Goal: Task Accomplishment & Management: Complete application form

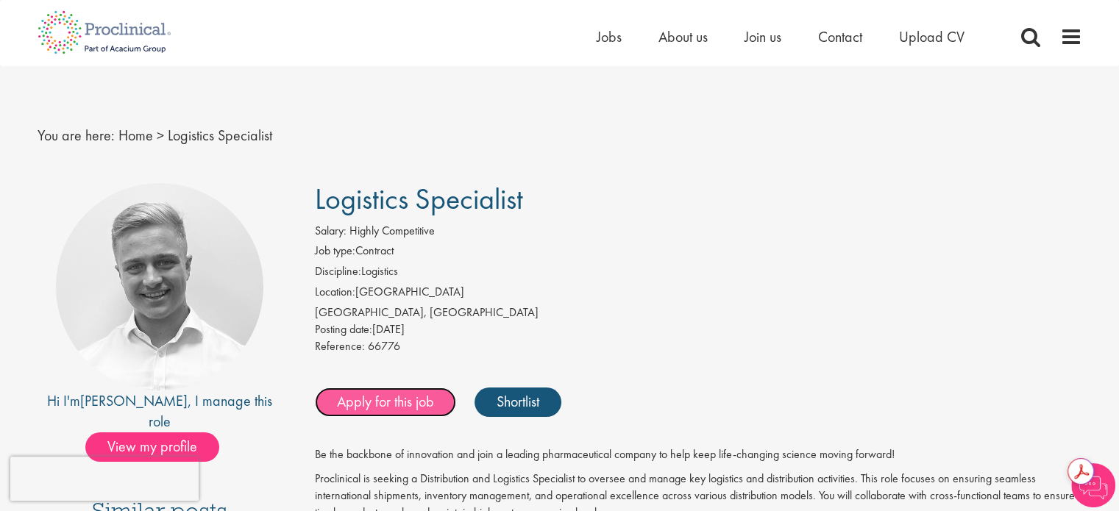
click at [400, 402] on link "Apply for this job" at bounding box center [385, 402] width 141 height 29
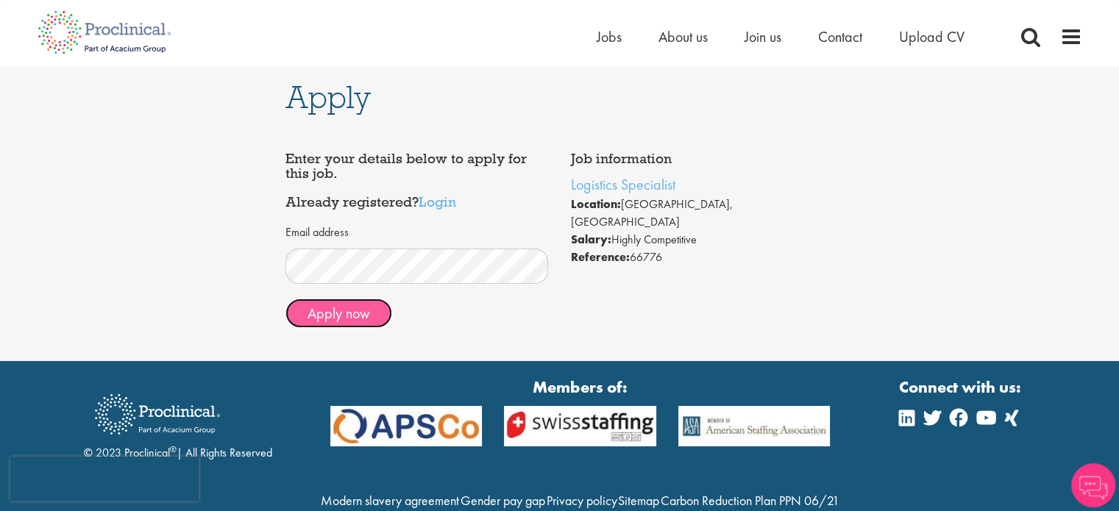
click at [352, 319] on button "Apply now" at bounding box center [338, 313] width 107 height 29
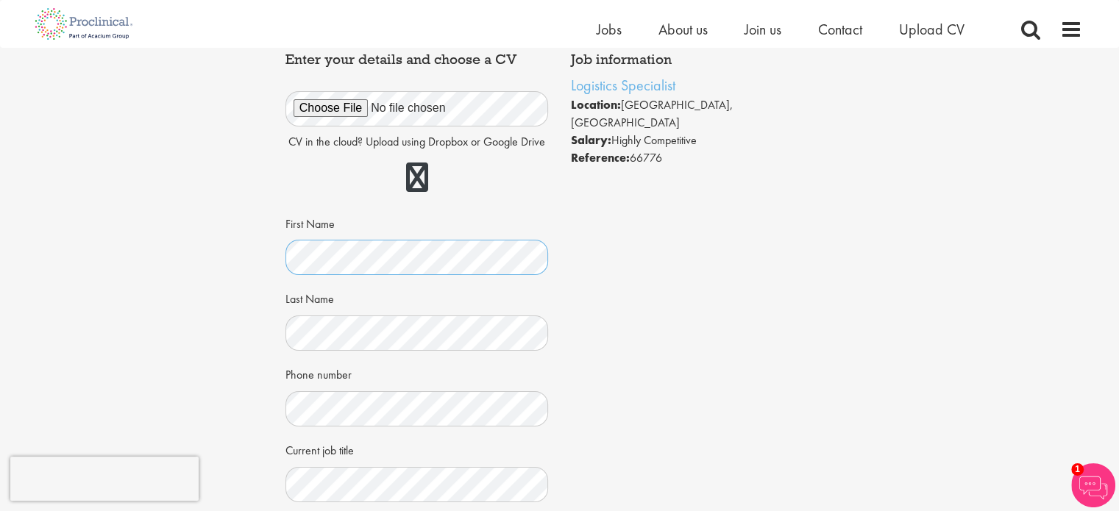
scroll to position [294, 0]
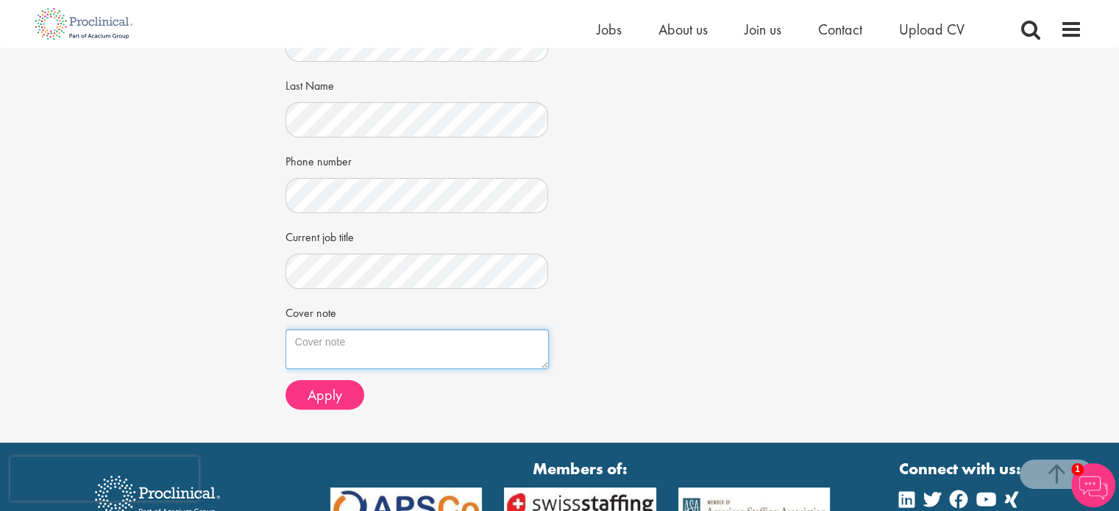
click at [398, 339] on textarea "Cover note" at bounding box center [416, 350] width 263 height 40
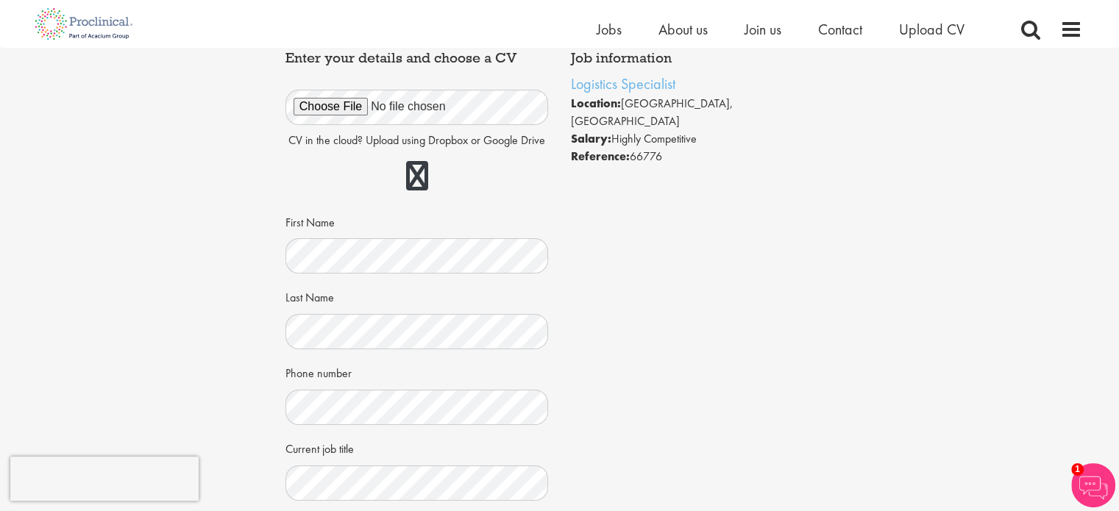
scroll to position [0, 0]
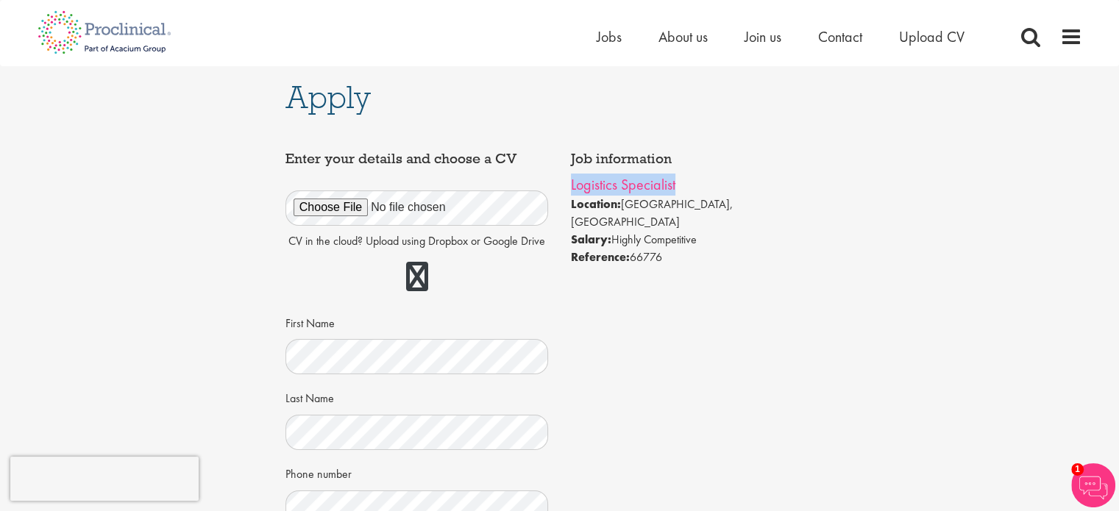
copy link "Logistics Specialist"
drag, startPoint x: 656, startPoint y: 185, endPoint x: 571, endPoint y: 188, distance: 85.4
click at [571, 188] on li "Logistics Specialist" at bounding box center [702, 185] width 263 height 22
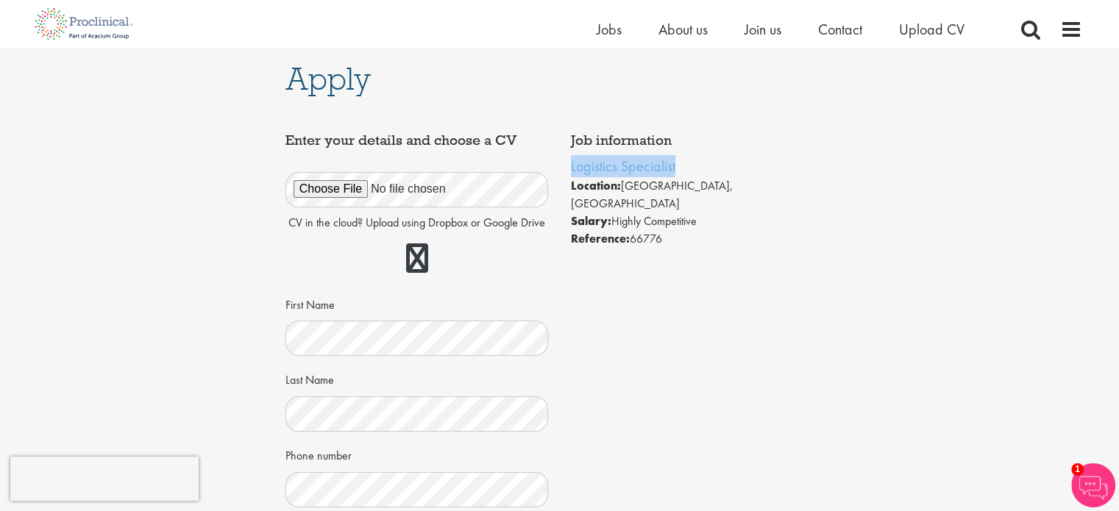
scroll to position [294, 0]
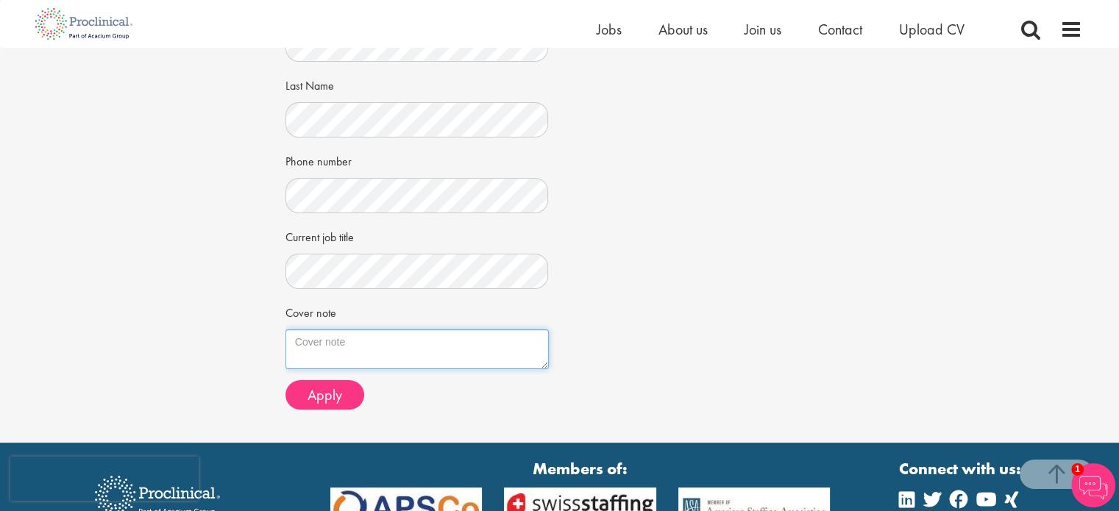
click at [380, 349] on textarea "Cover note" at bounding box center [416, 350] width 263 height 40
paste textarea "Dear Hiring Manager, I am writing to express my interest in the Logistics Speci…"
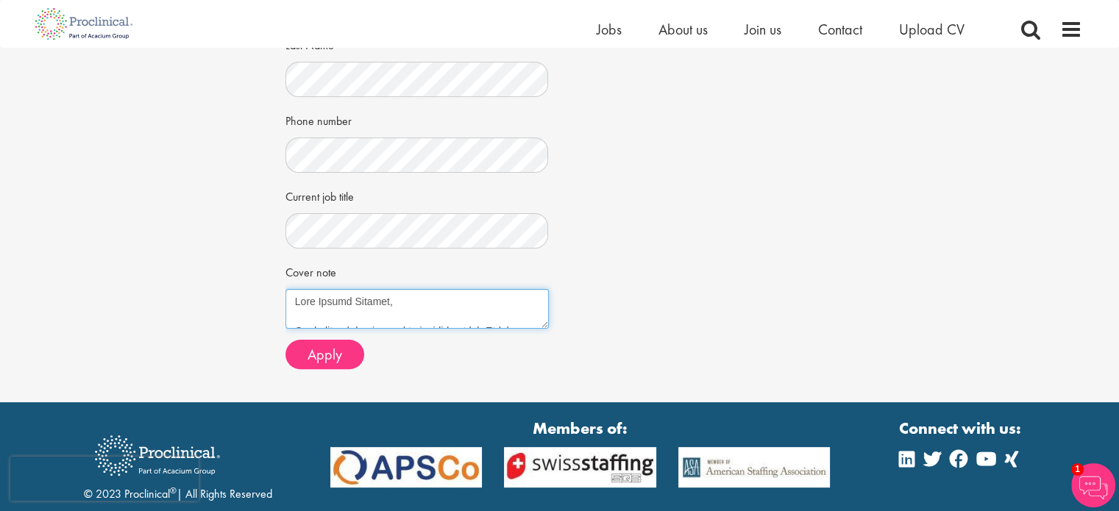
scroll to position [219, 0]
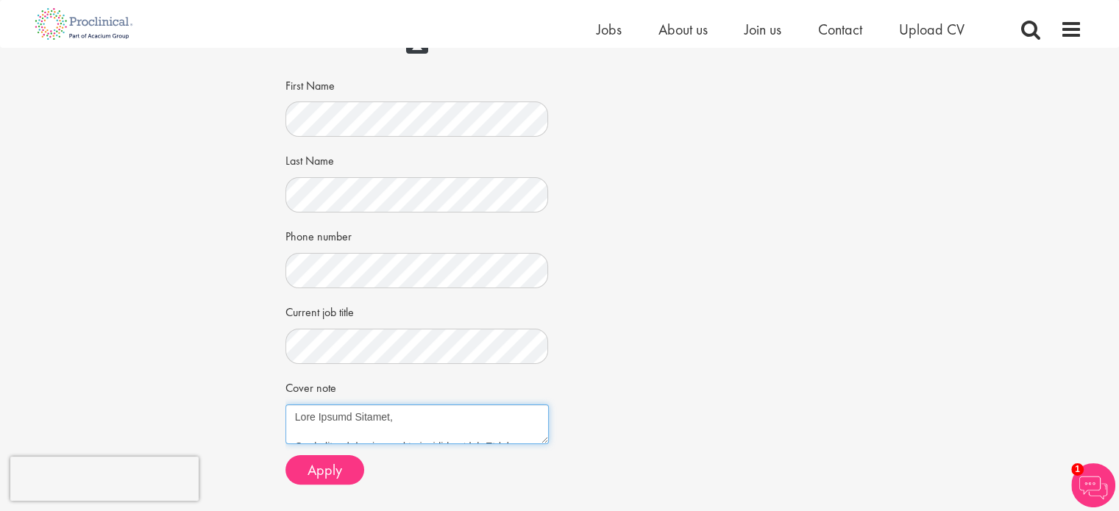
click at [390, 411] on textarea "Cover note" at bounding box center [416, 425] width 263 height 40
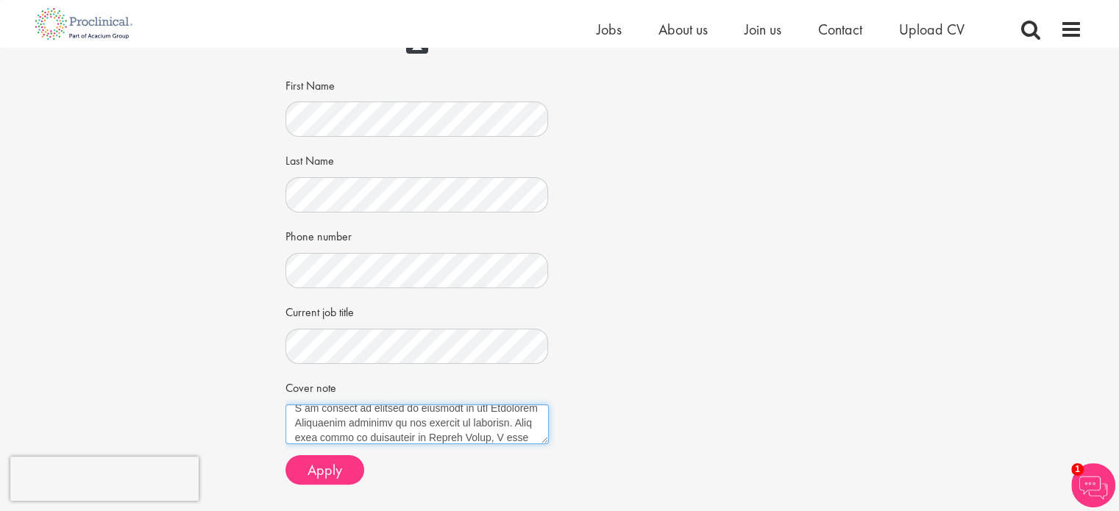
scroll to position [74, 0]
type textarea "Dear [PERSON_NAME], I am writing to express my interest in the Logistics Specia…"
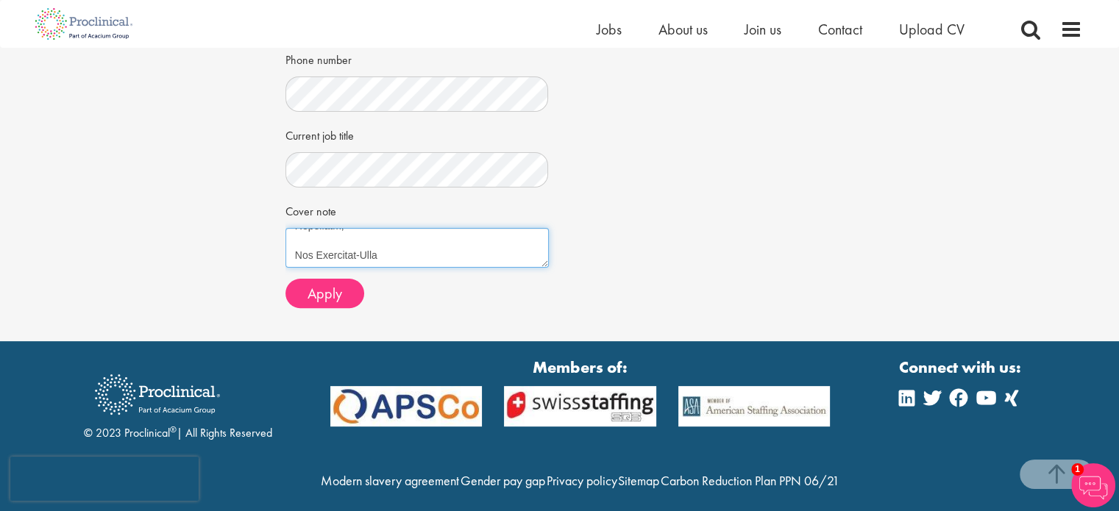
scroll to position [440, 0]
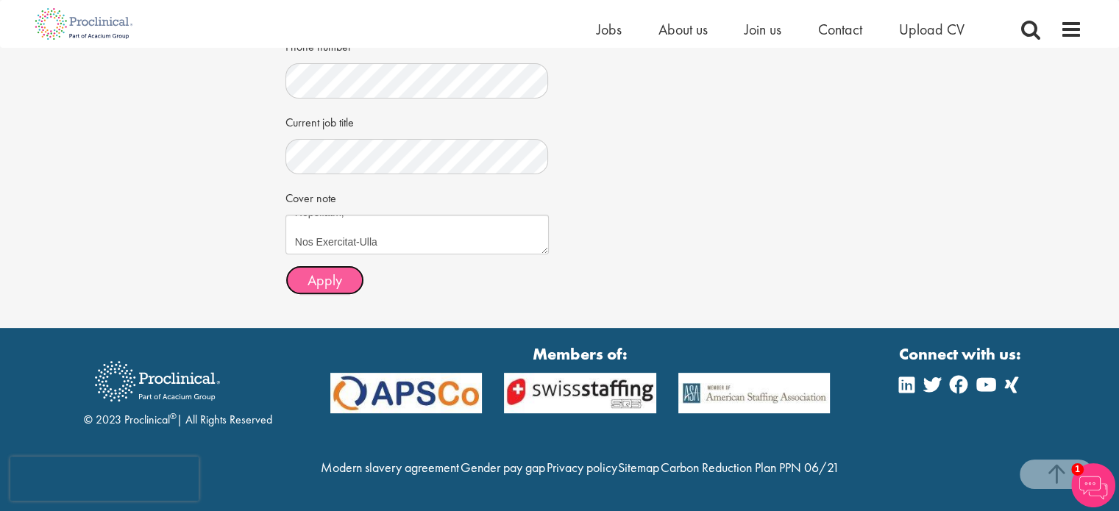
click at [335, 271] on span "Apply" at bounding box center [325, 280] width 35 height 19
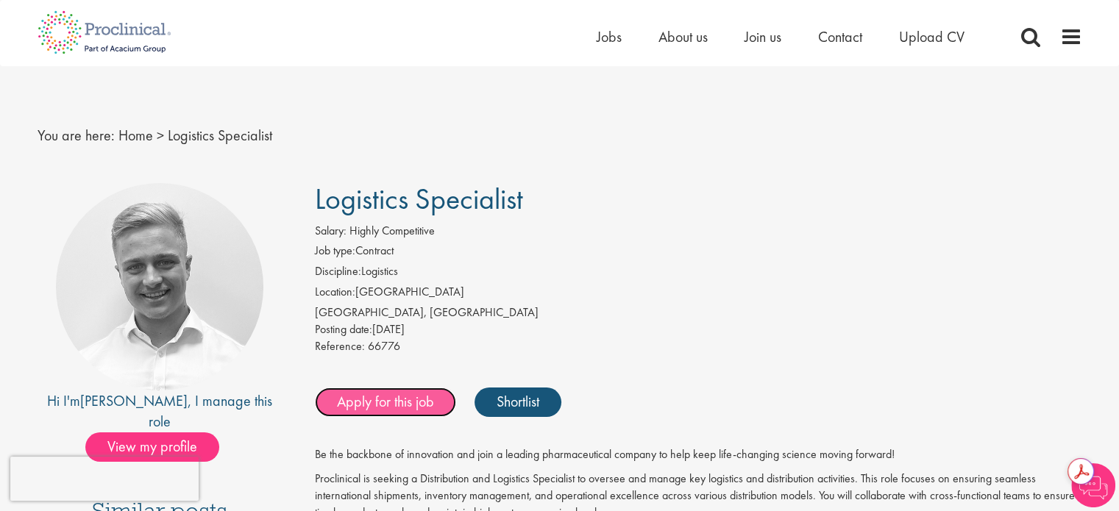
click at [404, 404] on link "Apply for this job" at bounding box center [385, 402] width 141 height 29
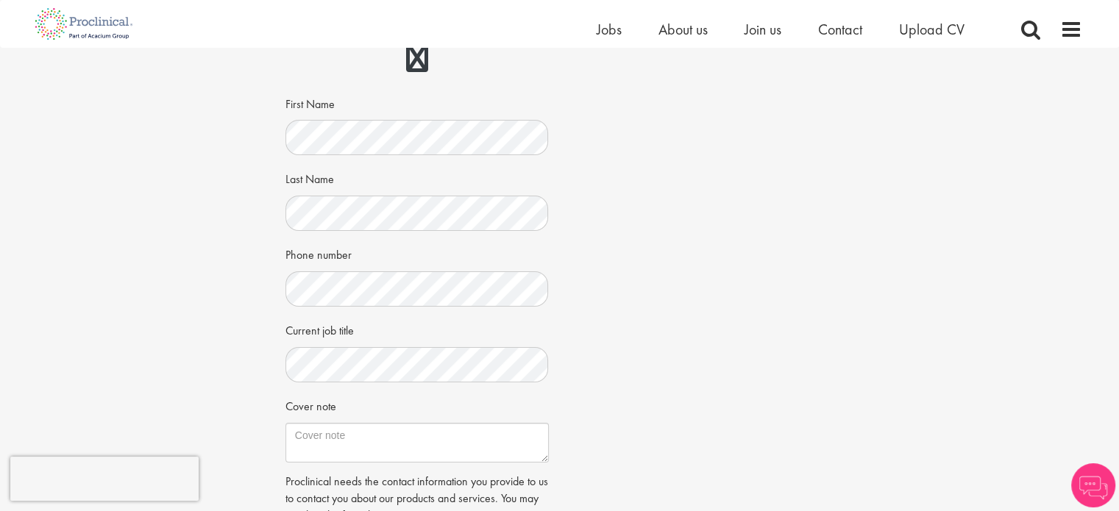
scroll to position [368, 0]
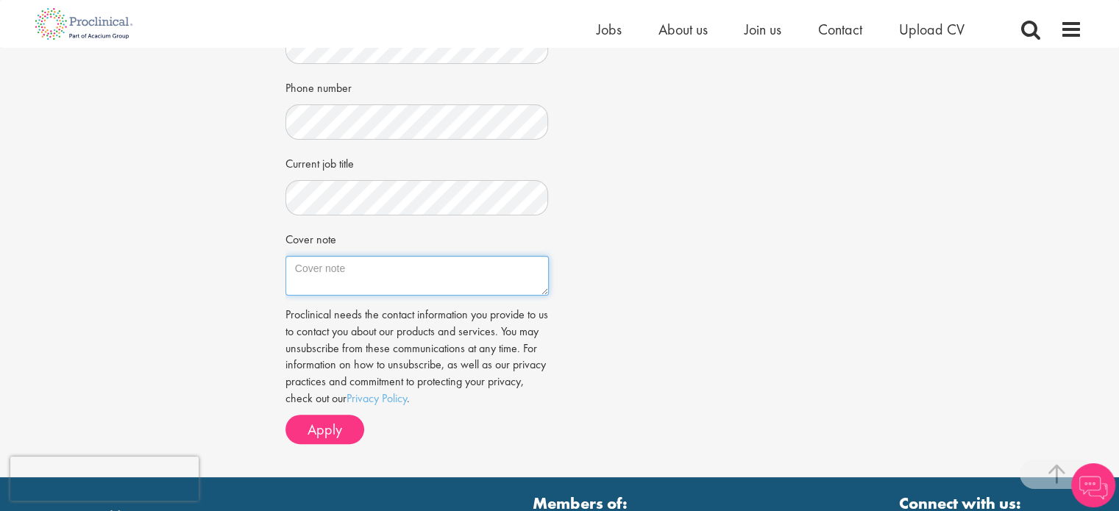
click at [336, 269] on textarea "Cover note" at bounding box center [416, 276] width 263 height 40
paste textarea "Dear Hiring Manager, I am writing to express my interest in the Logistics Speci…"
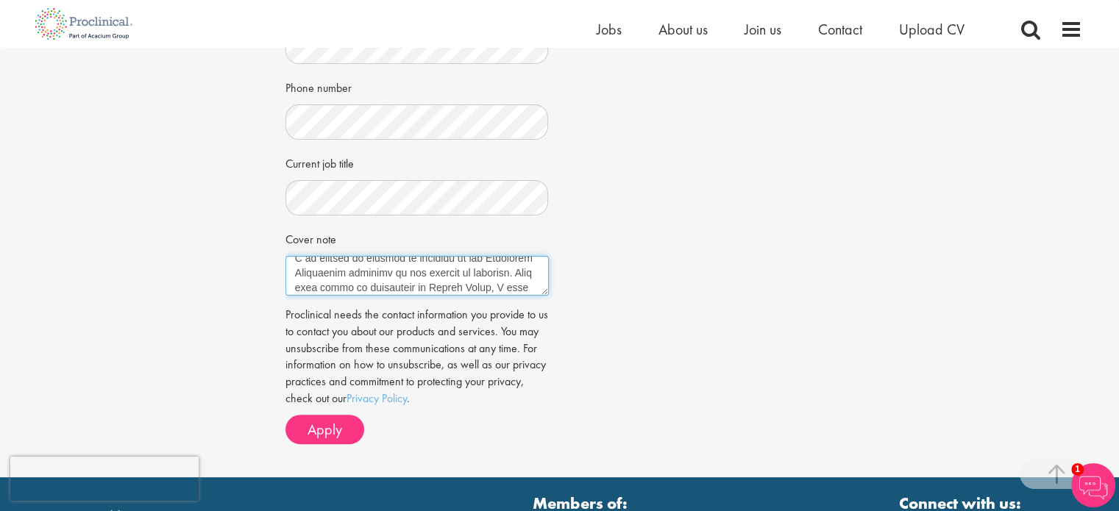
scroll to position [0, 0]
click at [389, 263] on textarea "Cover note" at bounding box center [416, 276] width 263 height 40
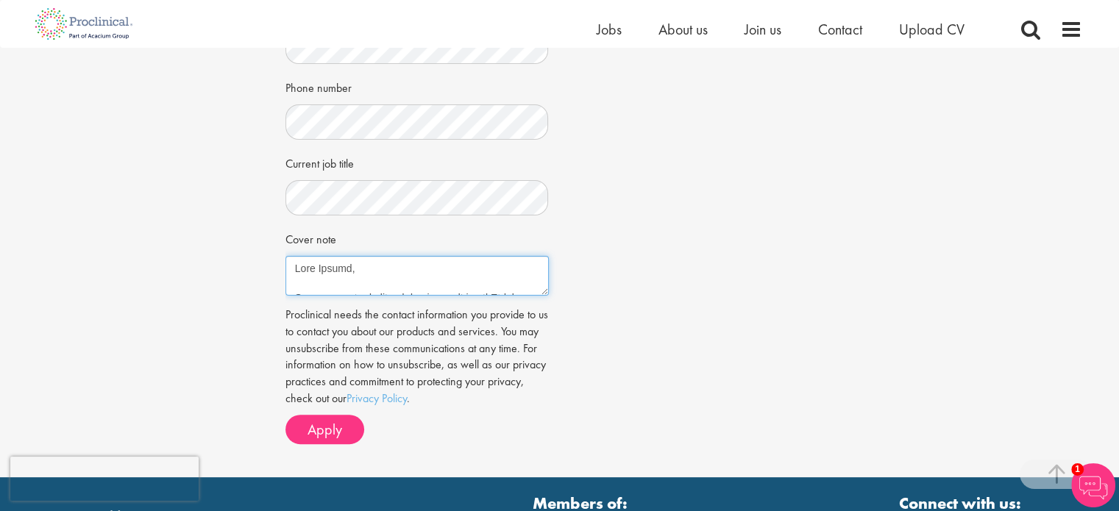
type textarea "Dear [PERSON_NAME], I am writing to express my interest in the Logistics Specia…"
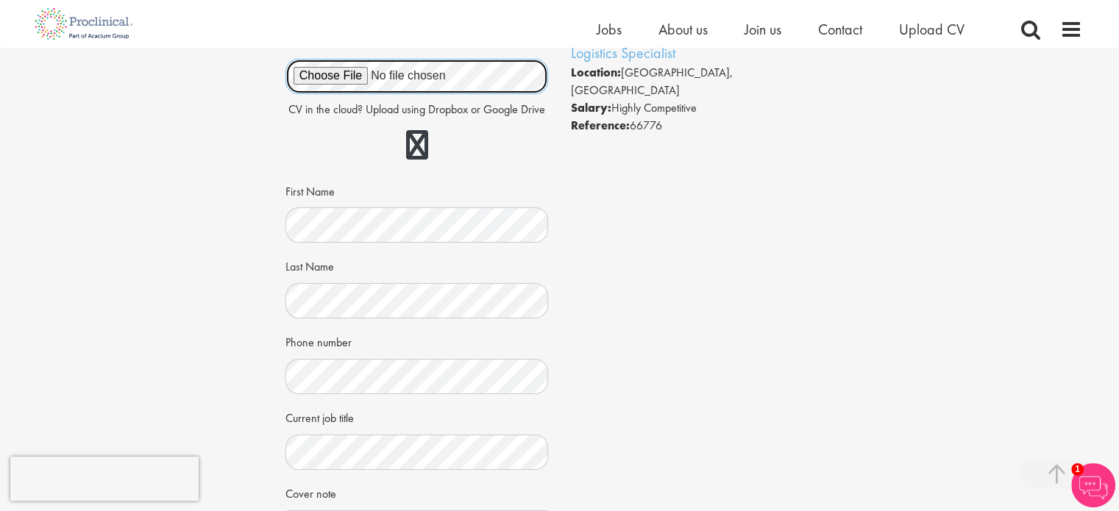
scroll to position [441, 0]
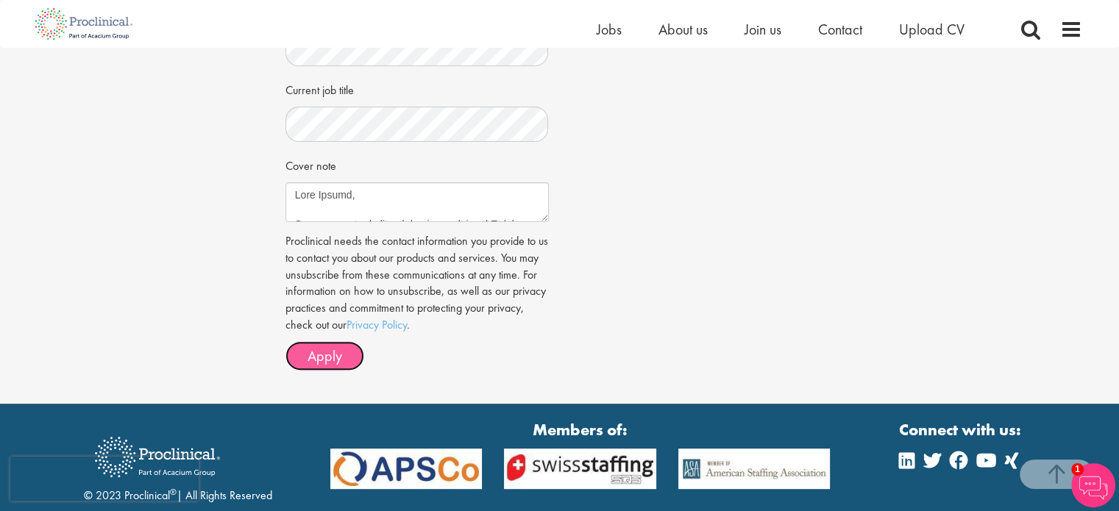
click at [329, 356] on span "Apply" at bounding box center [325, 356] width 35 height 19
